Goal: Transaction & Acquisition: Download file/media

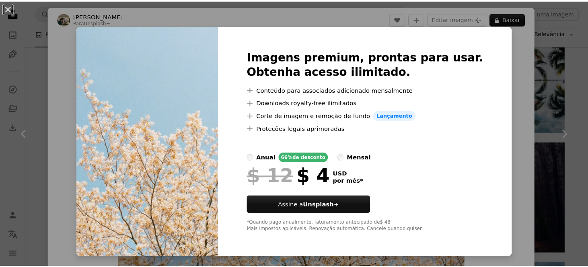
scroll to position [40, 0]
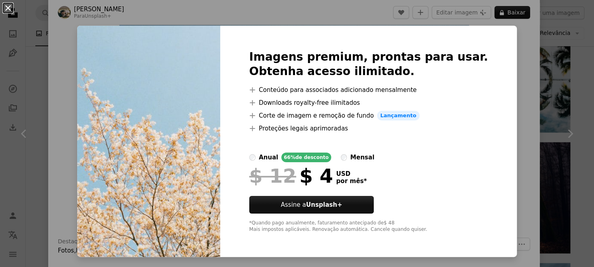
click at [12, 8] on button "An X shape" at bounding box center [8, 8] width 10 height 10
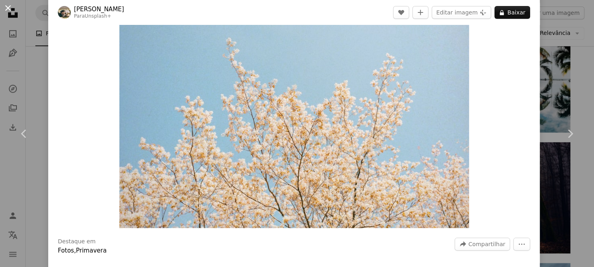
click at [6, 6] on button "An X shape" at bounding box center [8, 8] width 10 height 10
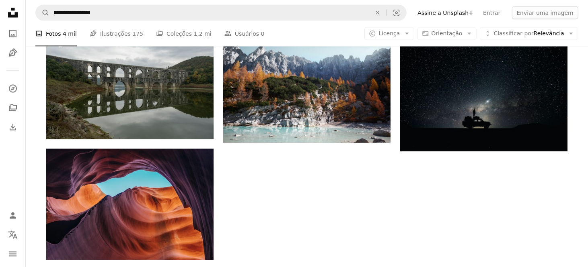
scroll to position [884, 0]
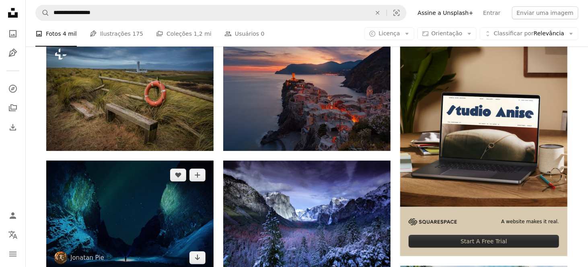
scroll to position [0, 0]
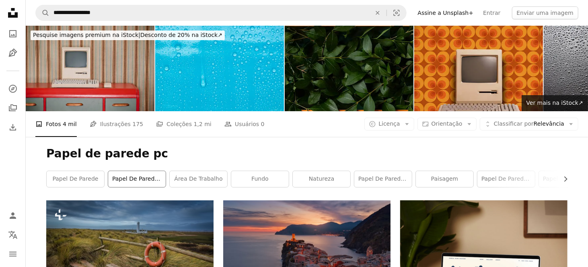
click at [134, 171] on link "papel de parede da área de trabalho" at bounding box center [136, 179] width 57 height 16
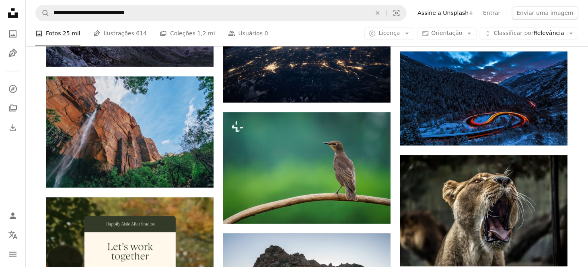
scroll to position [1045, 0]
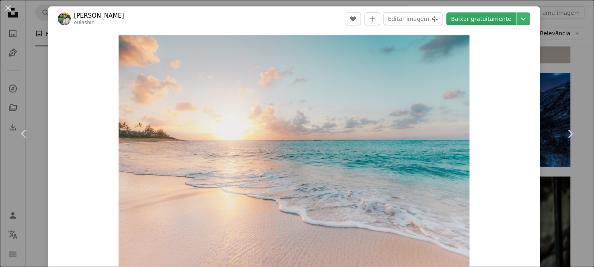
click at [477, 16] on link "Baixar gratuitamente" at bounding box center [481, 18] width 70 height 13
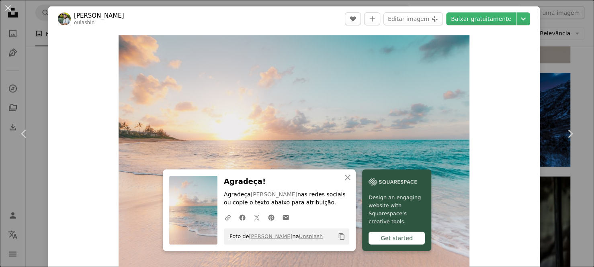
click at [555, 43] on div "An X shape Chevron left Chevron right [PERSON_NAME] oulashin A heart A plus sig…" at bounding box center [297, 133] width 594 height 267
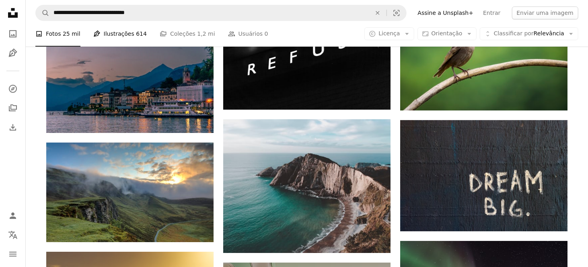
scroll to position [7317, 0]
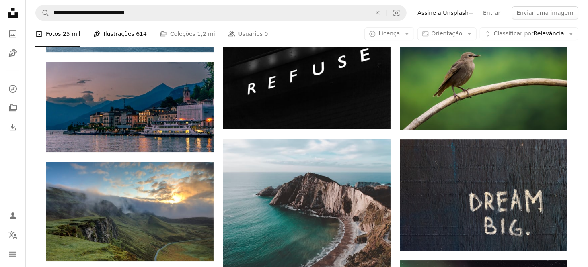
click at [119, 27] on link "Pen Tool Ilustrações 614" at bounding box center [119, 34] width 53 height 26
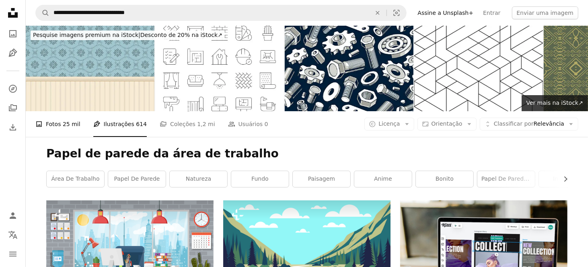
click at [48, 111] on link "A photo Fotos 25 mil" at bounding box center [57, 124] width 45 height 26
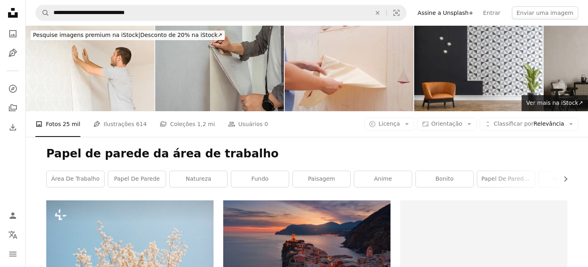
click at [59, 111] on li "A photo Fotos 25 mil" at bounding box center [57, 124] width 45 height 26
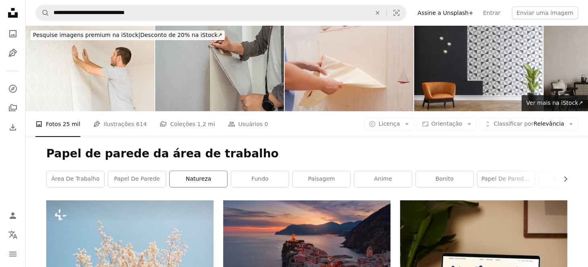
click at [211, 171] on link "natureza" at bounding box center [198, 179] width 57 height 16
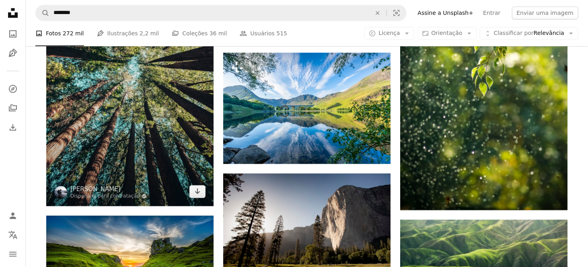
scroll to position [1367, 0]
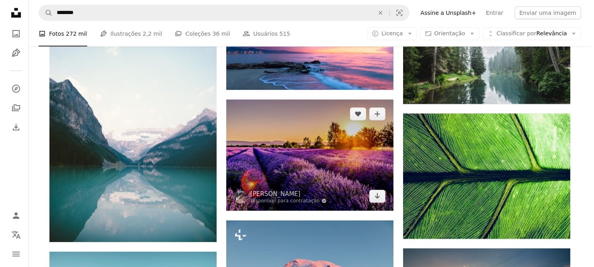
scroll to position [4061, 0]
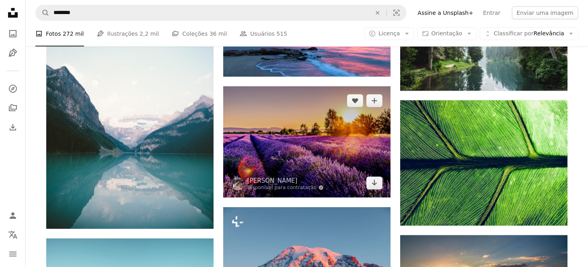
click at [300, 86] on img at bounding box center [306, 141] width 167 height 111
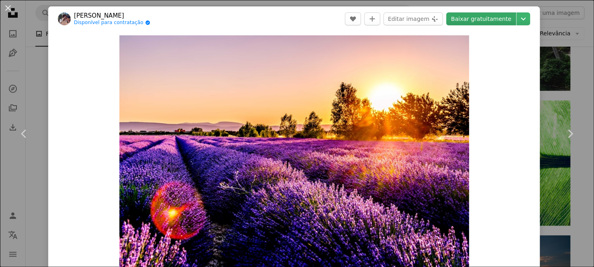
drag, startPoint x: 288, startPoint y: 143, endPoint x: 476, endPoint y: 18, distance: 226.2
click at [476, 18] on link "Baixar gratuitamente" at bounding box center [481, 18] width 70 height 13
